Goal: Task Accomplishment & Management: Manage account settings

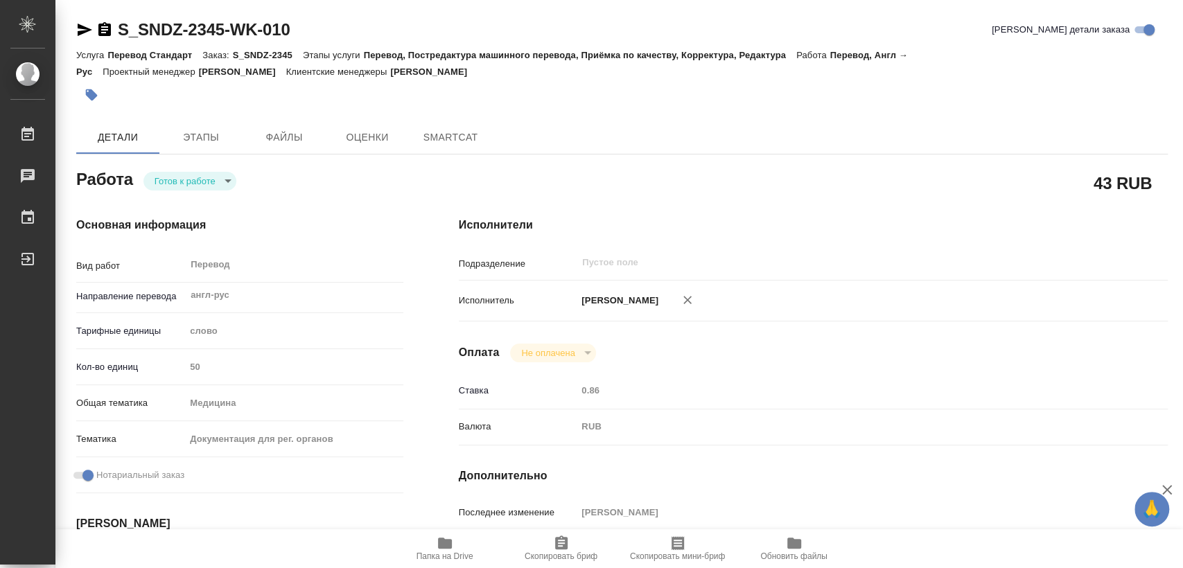
type textarea "x"
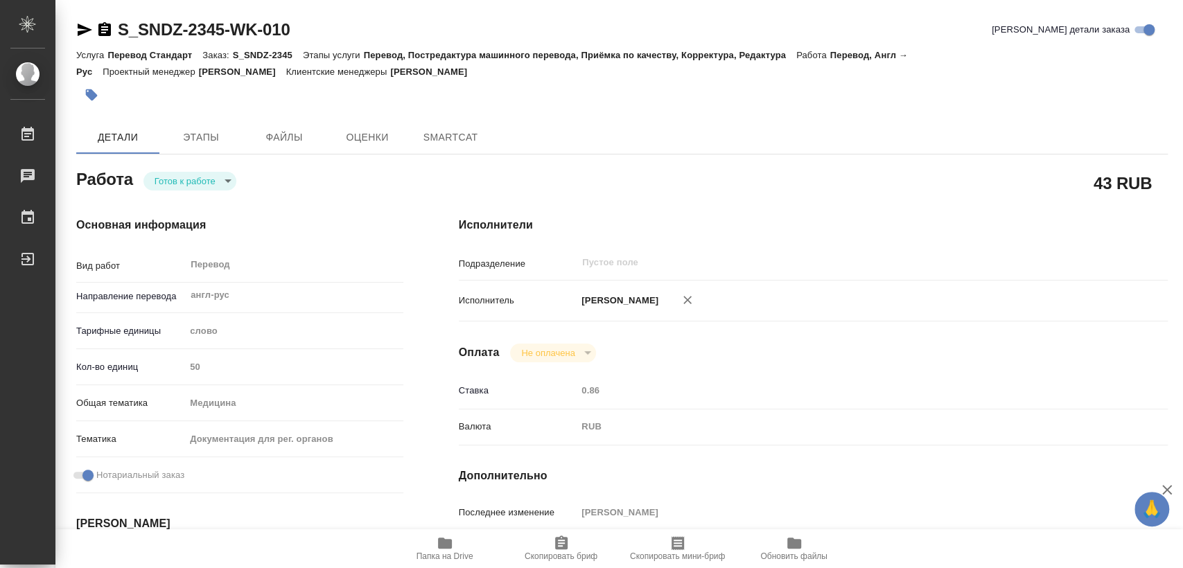
type textarea "x"
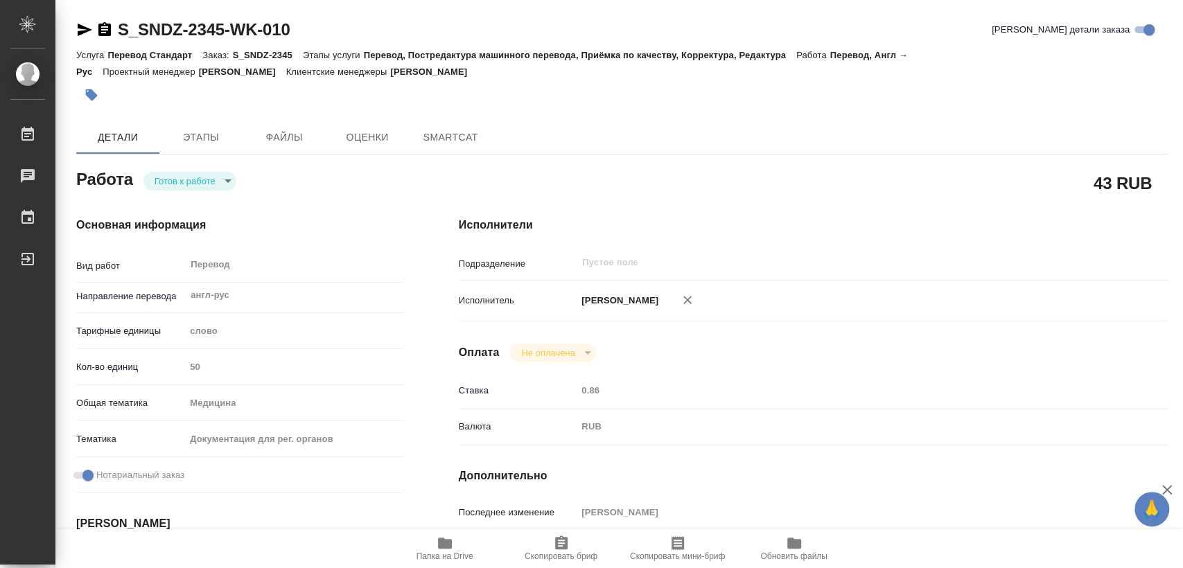
type textarea "x"
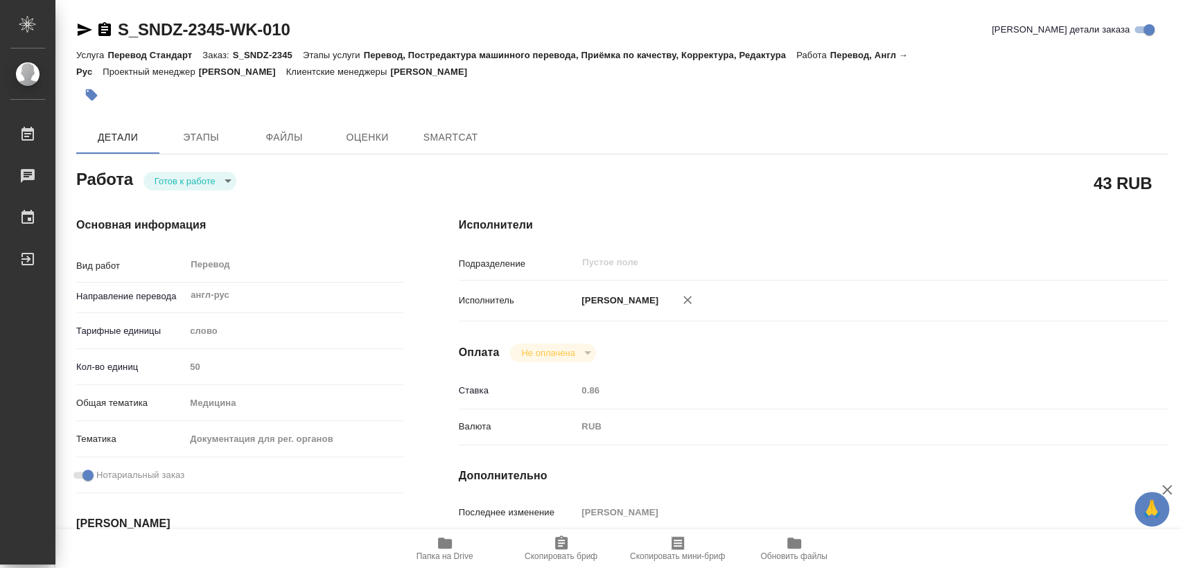
type textarea "x"
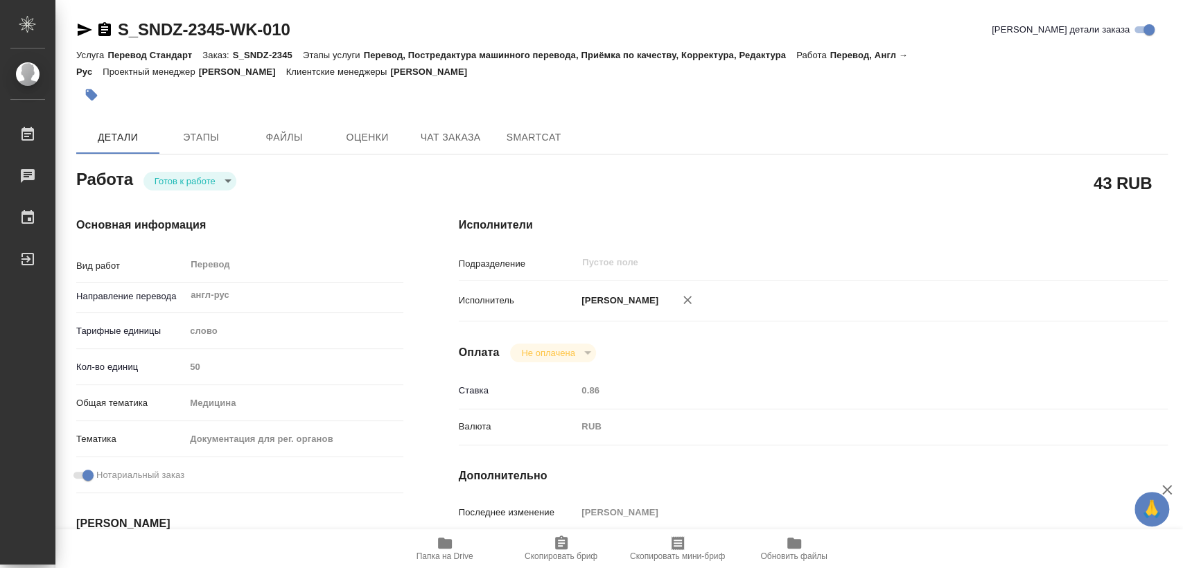
click at [430, 544] on span "Папка на Drive" at bounding box center [445, 548] width 100 height 26
type textarea "x"
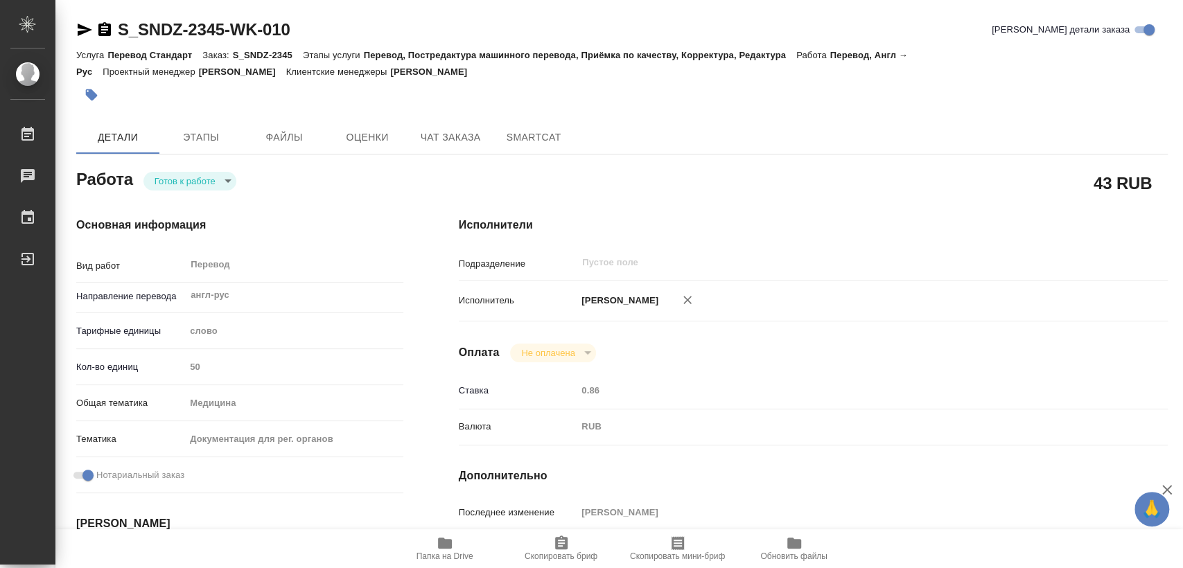
type textarea "x"
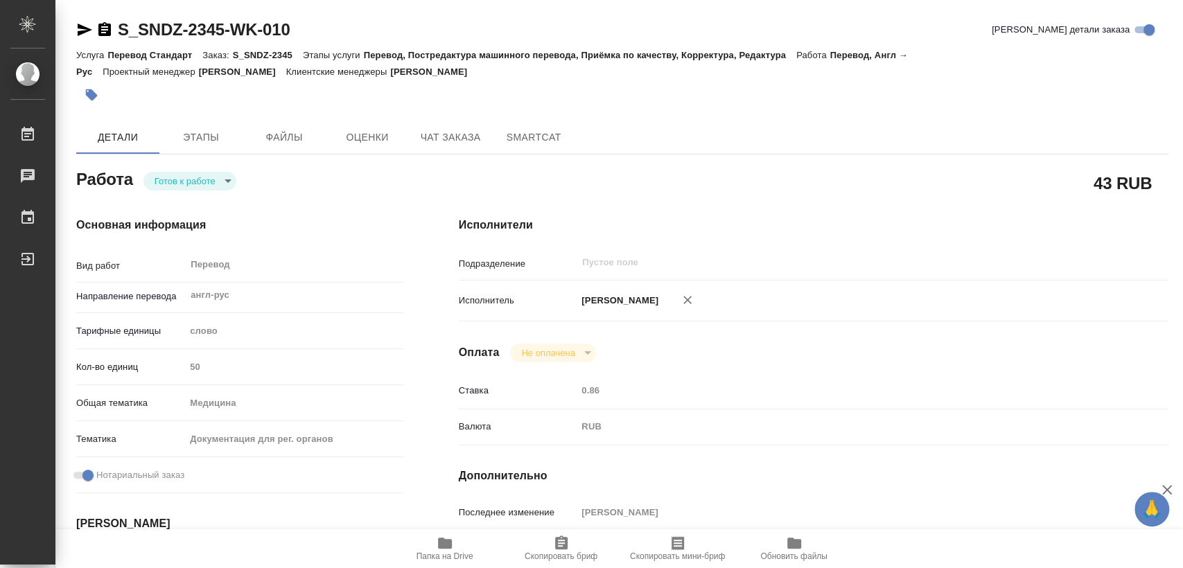
type textarea "x"
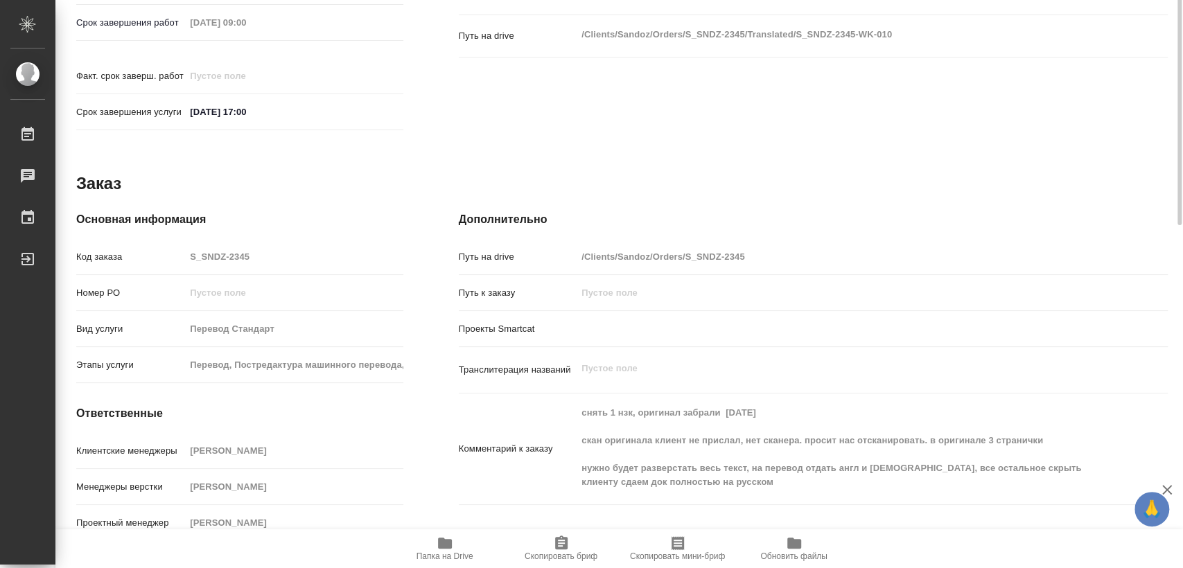
scroll to position [152, 0]
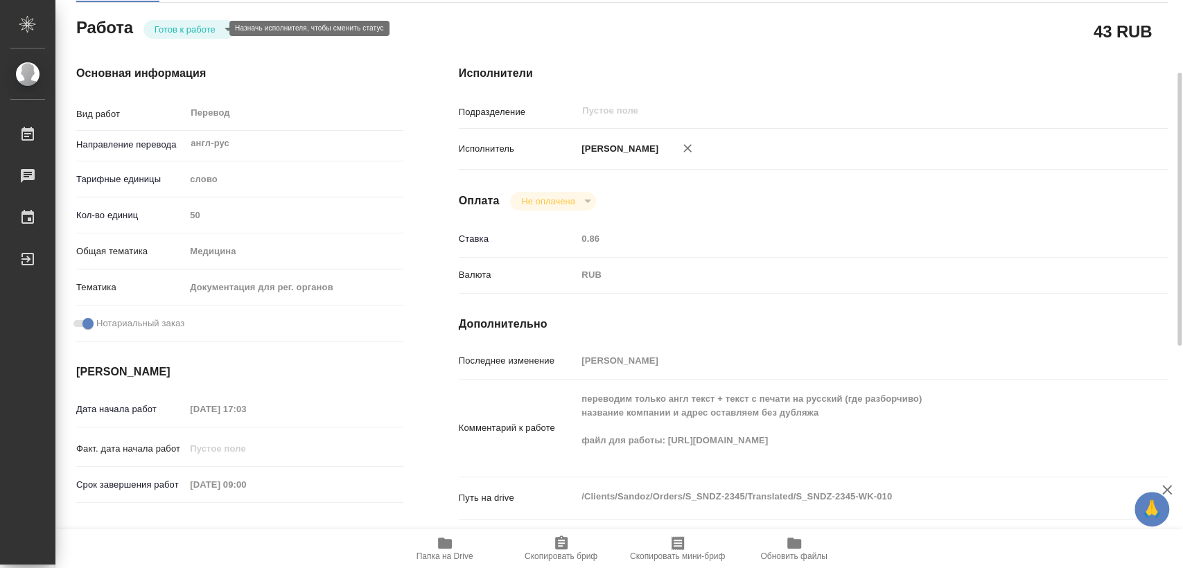
click at [209, 29] on body "🙏 .cls-1 fill:#fff; AWATERA Matveeva Elena Работы 0 Чаты График Выйти S_SNDZ-23…" at bounding box center [591, 284] width 1183 height 568
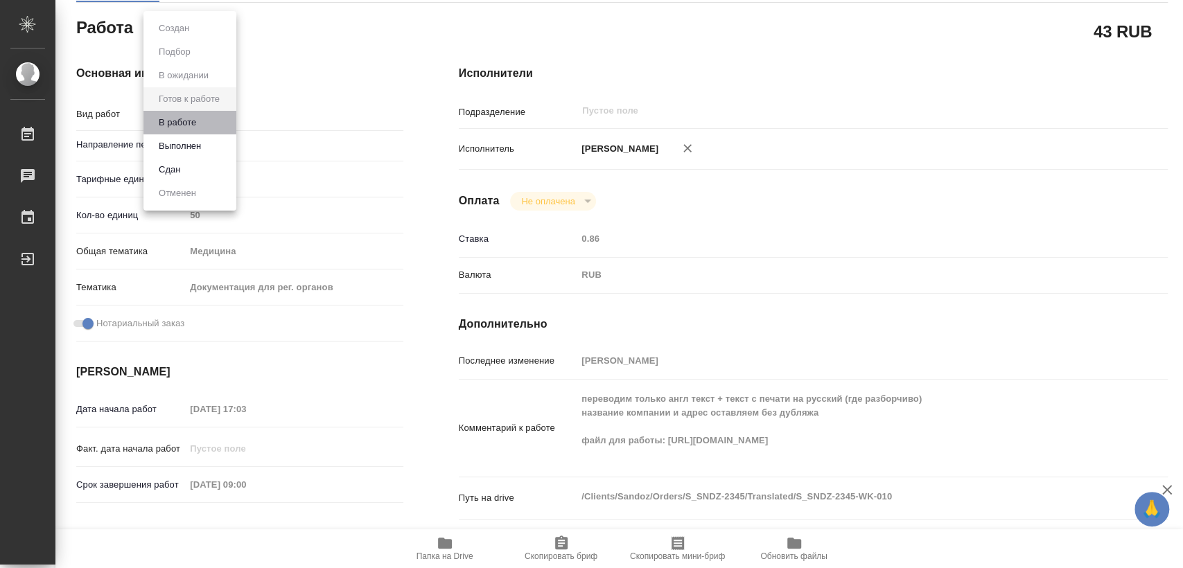
click at [208, 128] on li "В работе" at bounding box center [189, 123] width 93 height 24
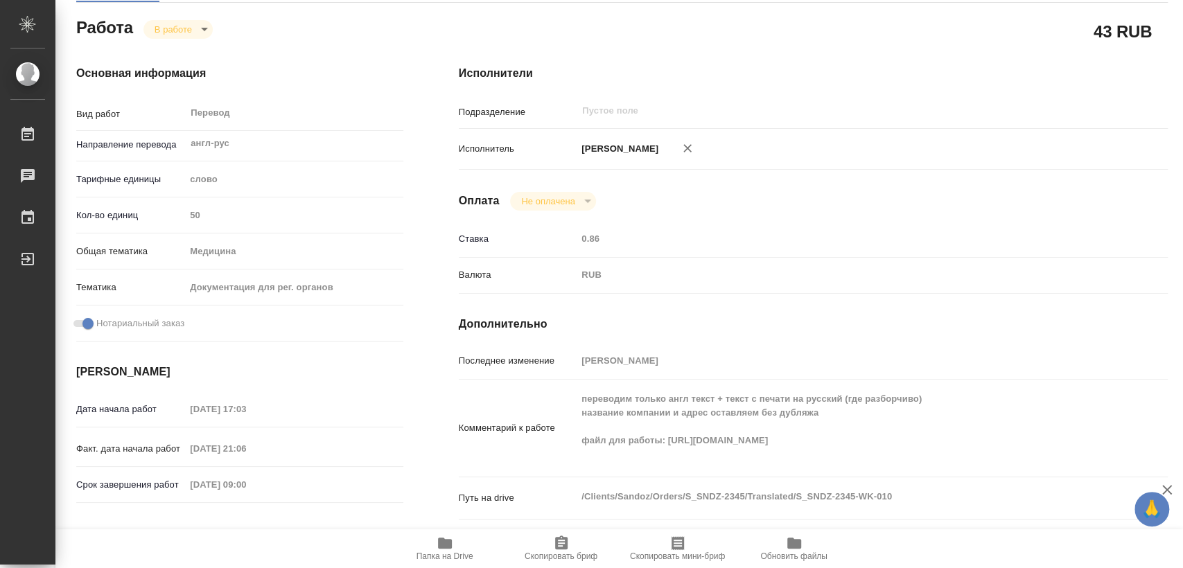
type textarea "x"
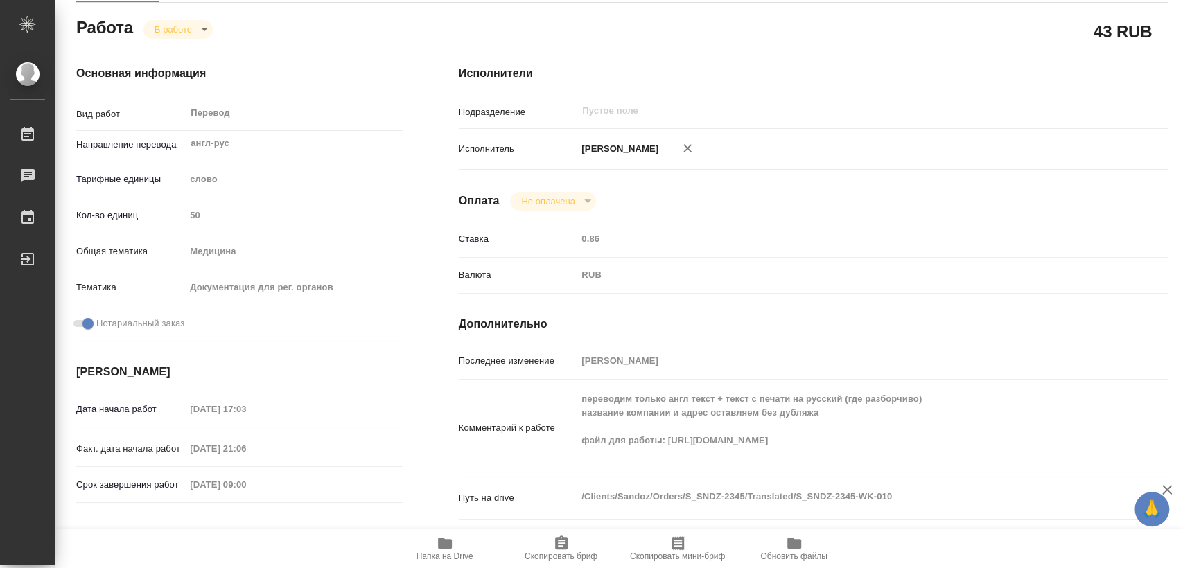
type textarea "x"
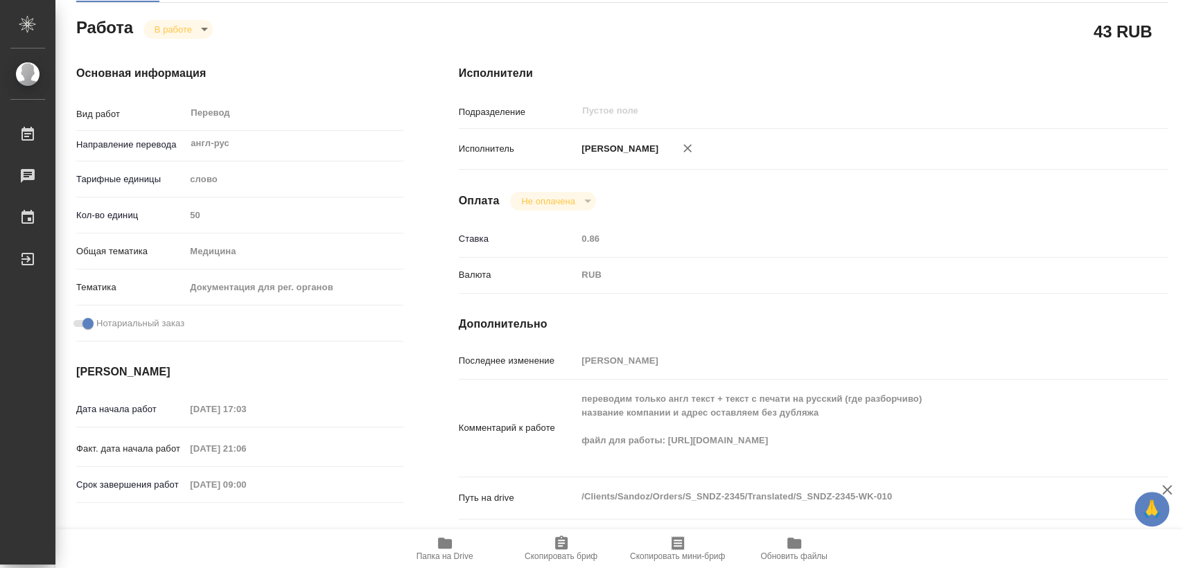
type textarea "x"
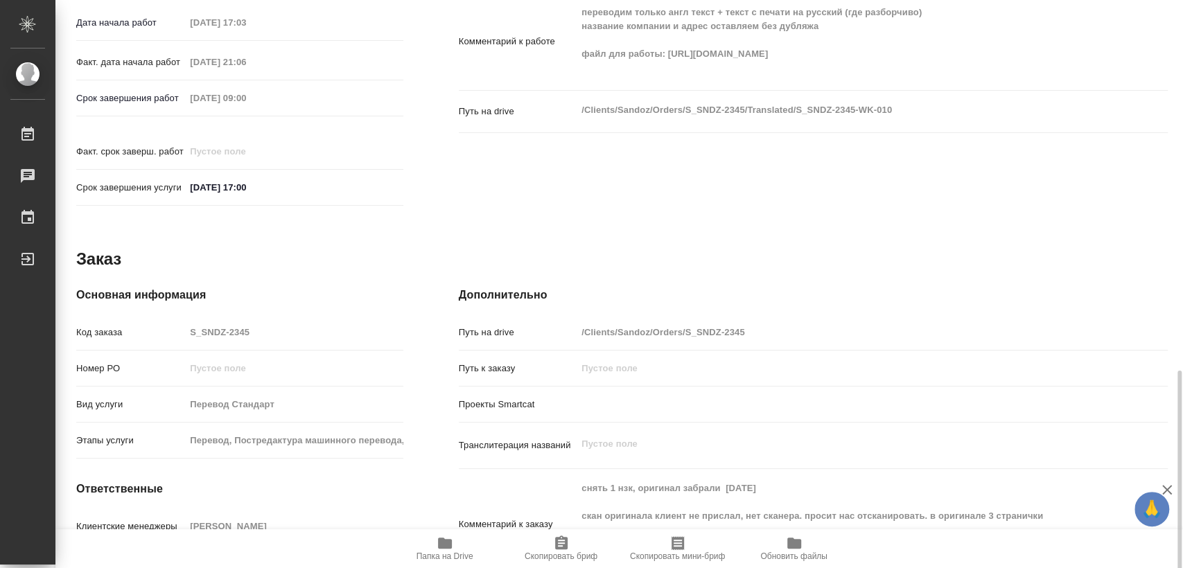
scroll to position [614, 0]
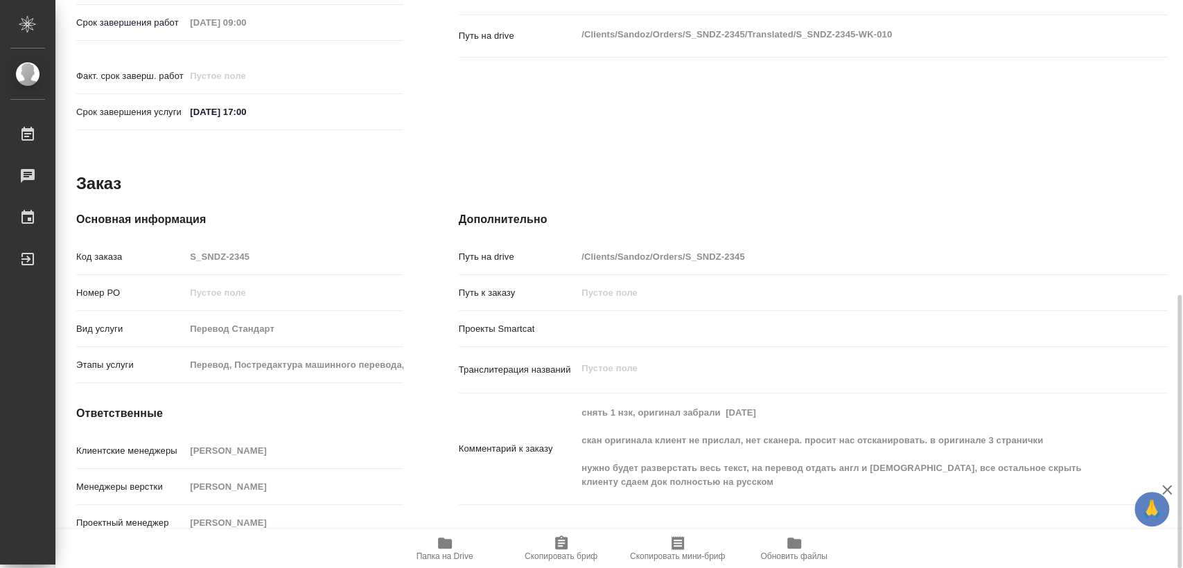
click at [457, 548] on span "Папка на Drive" at bounding box center [445, 548] width 100 height 26
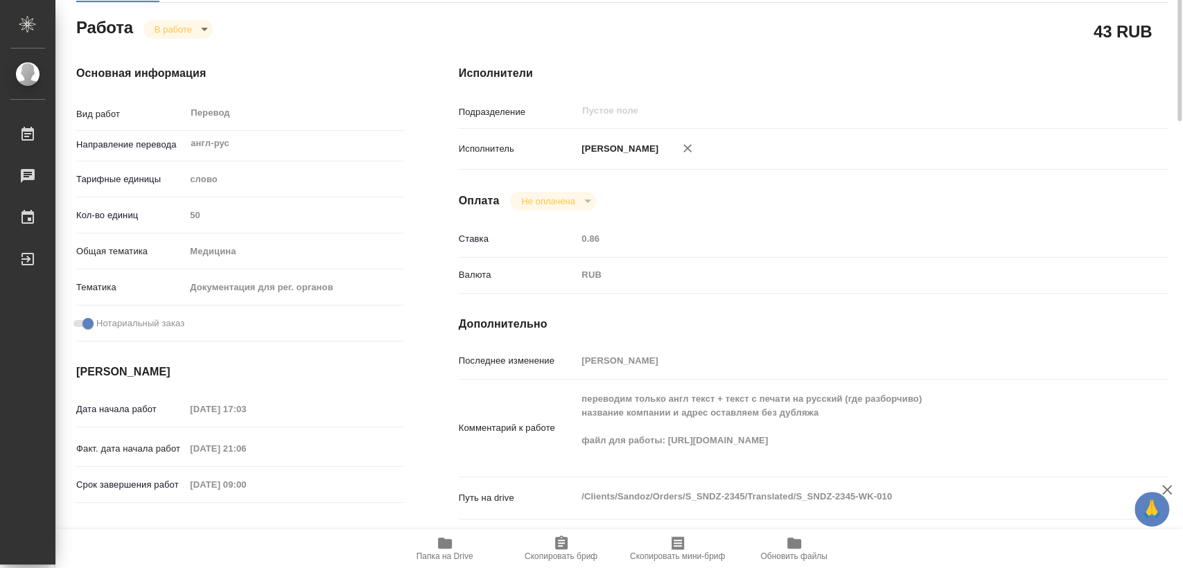
scroll to position [0, 0]
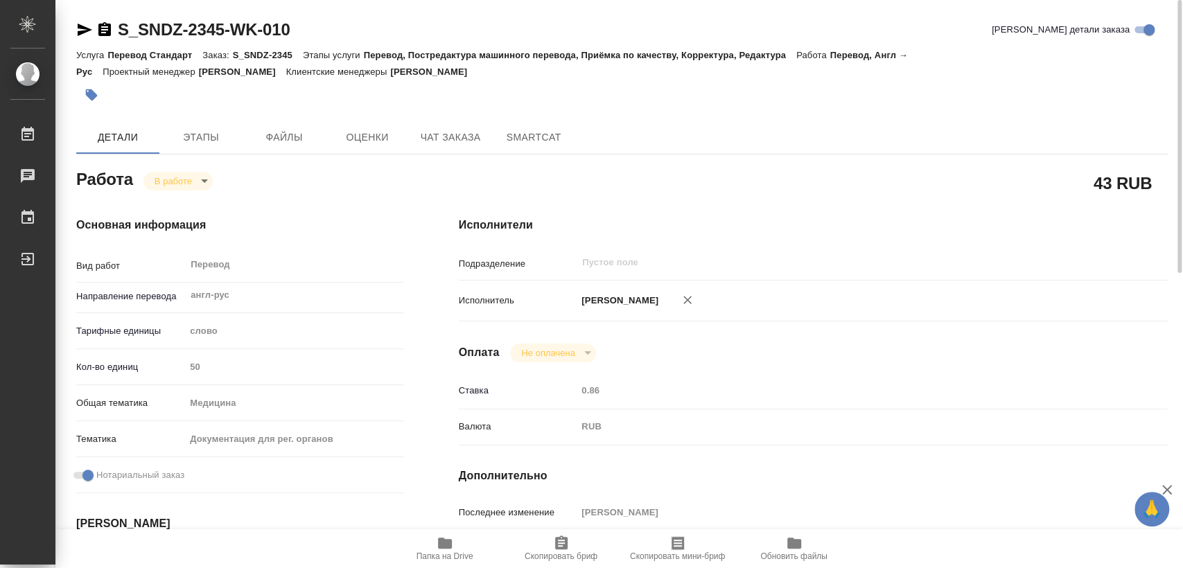
click at [182, 180] on body "🙏 .cls-1 fill:#fff; AWATERA Matveeva Elena Работы 0 Чаты График Выйти S_SNDZ-23…" at bounding box center [591, 284] width 1183 height 568
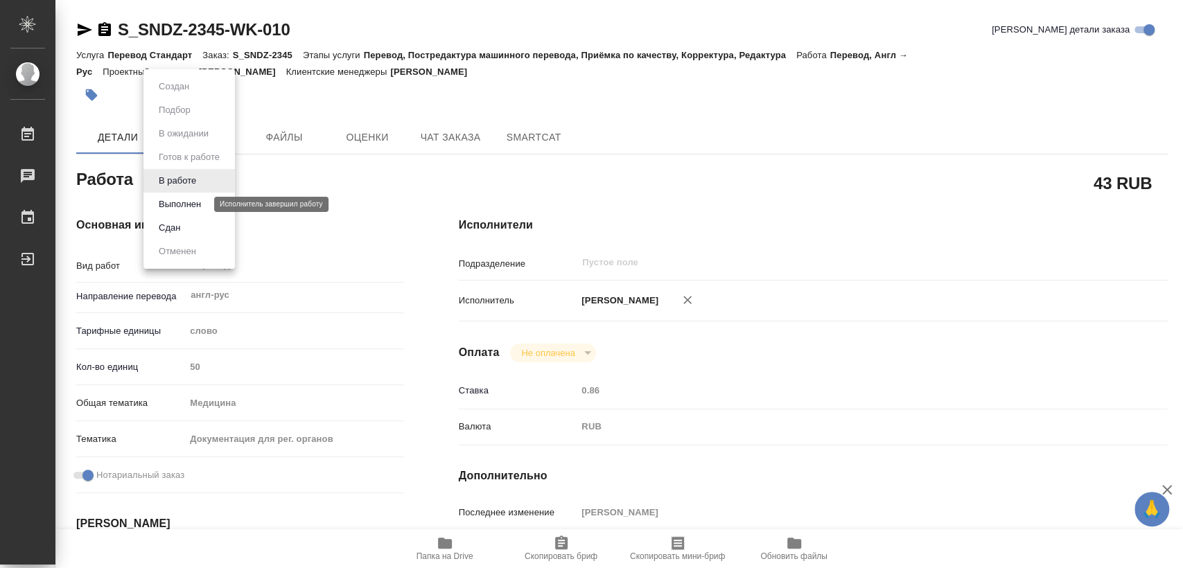
click at [186, 205] on button "Выполнен" at bounding box center [180, 204] width 51 height 15
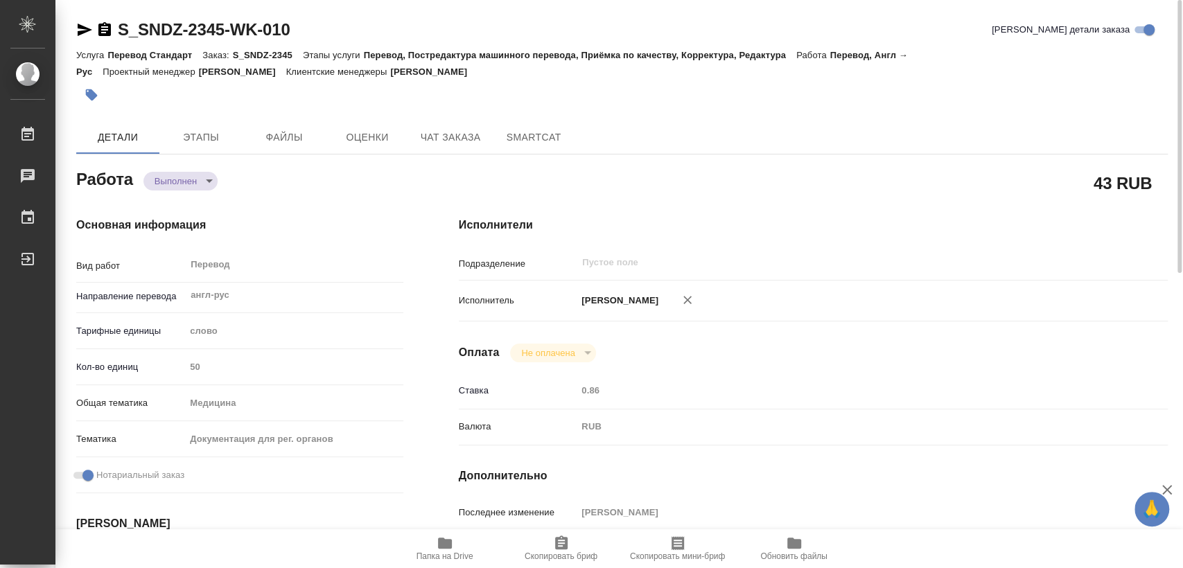
type textarea "x"
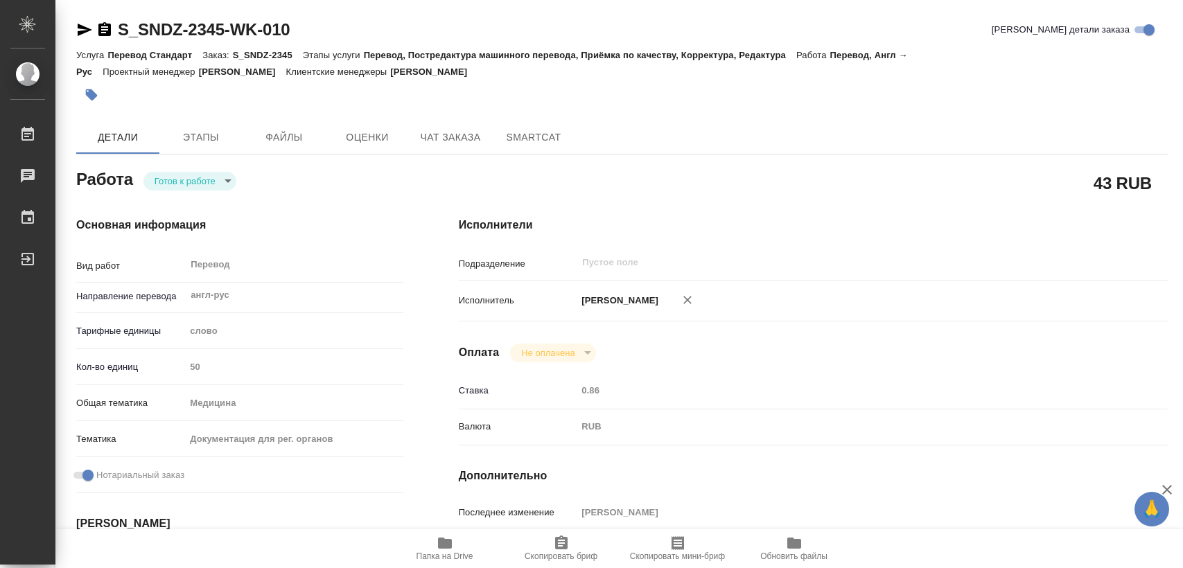
type textarea "x"
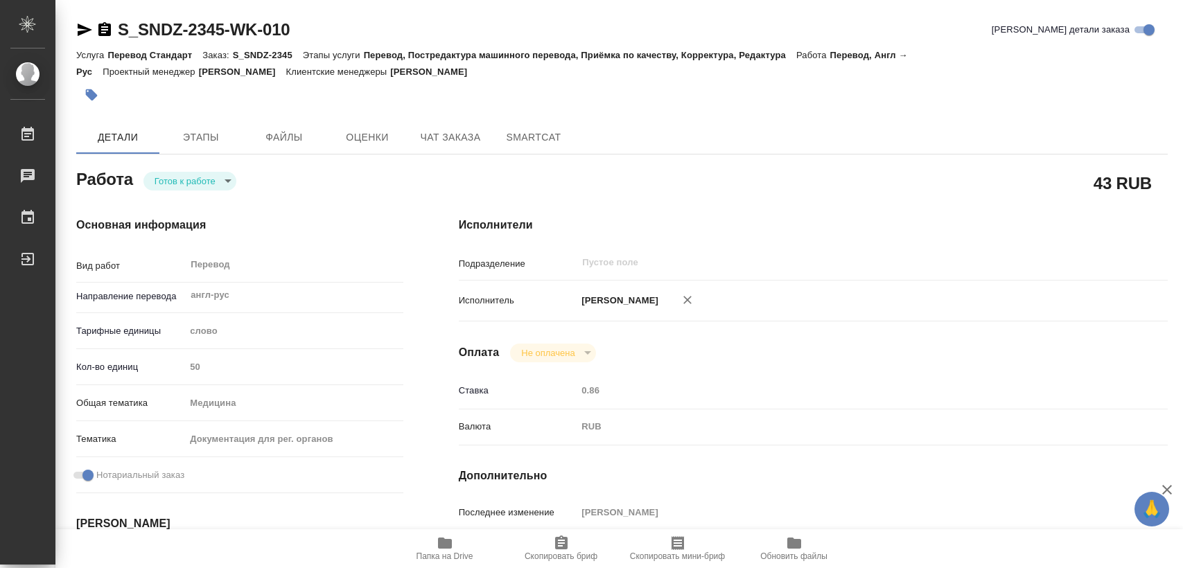
type textarea "x"
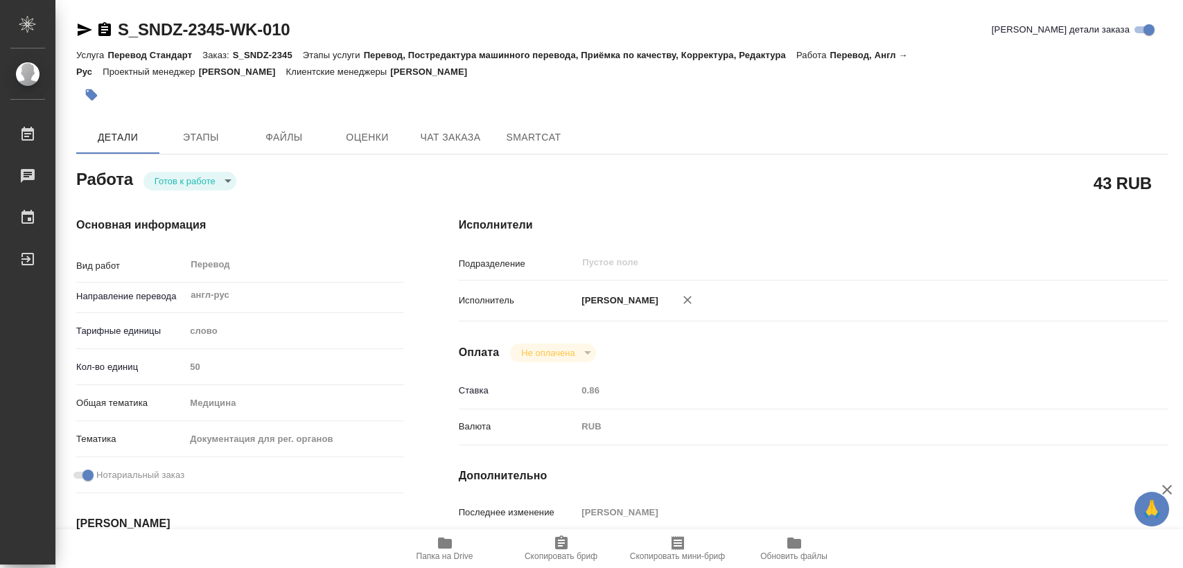
type textarea "x"
